Goal: Information Seeking & Learning: Learn about a topic

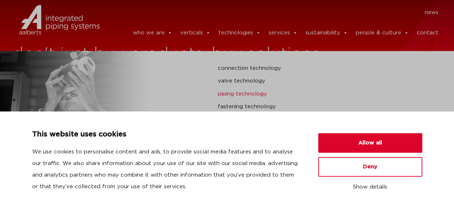
click at [251, 92] on link "piping technology" at bounding box center [303, 93] width 171 height 9
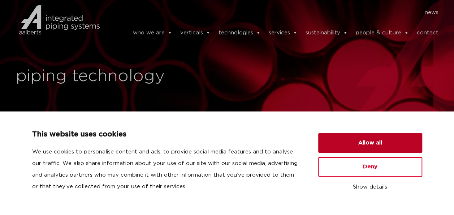
click at [381, 139] on button "Allow all" at bounding box center [370, 143] width 104 height 20
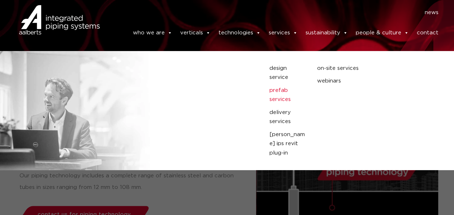
click at [287, 91] on link "prefab services" at bounding box center [288, 95] width 37 height 18
